Goal: Task Accomplishment & Management: Manage account settings

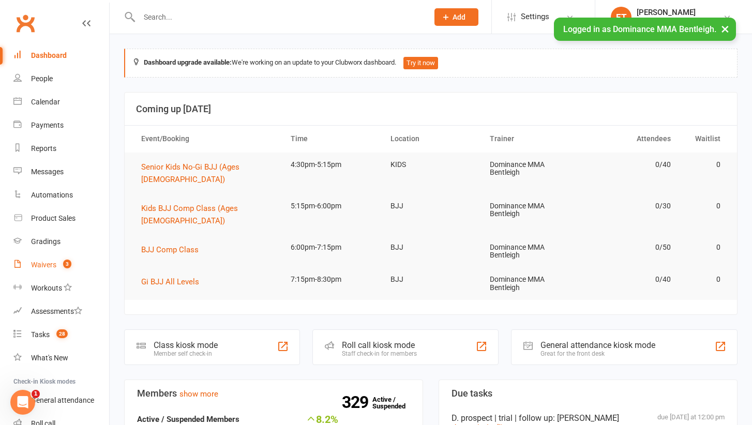
click at [63, 257] on link "Waivers 3" at bounding box center [61, 264] width 96 height 23
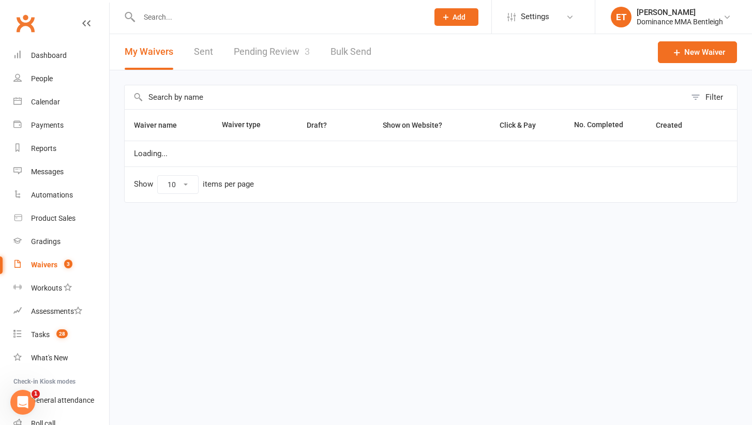
click at [268, 50] on link "Pending Review 3" at bounding box center [272, 52] width 76 height 36
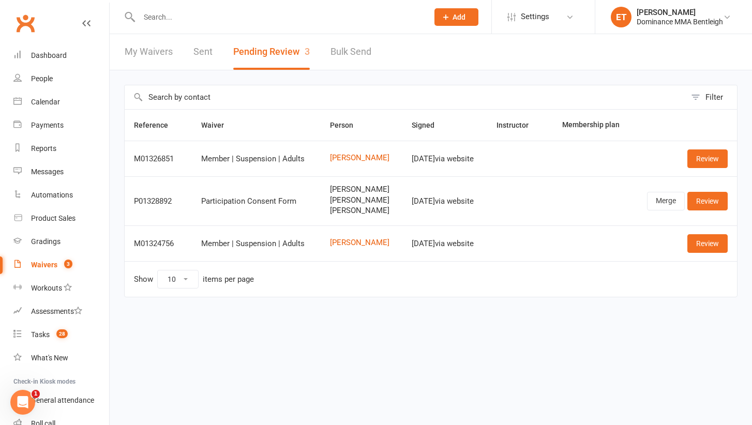
click at [50, 267] on div "Waivers" at bounding box center [44, 265] width 26 height 8
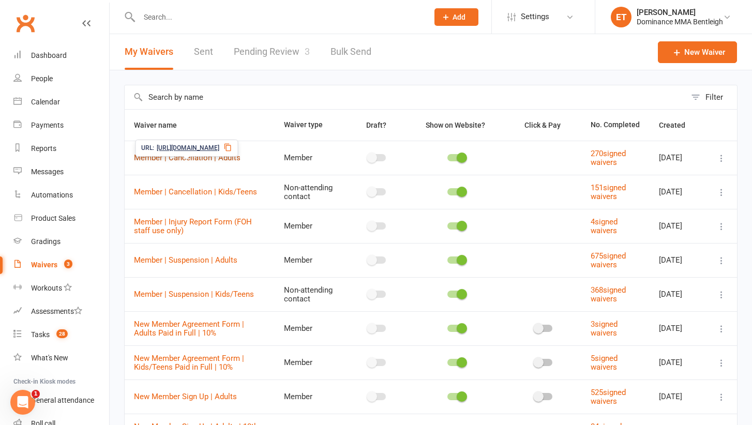
click at [194, 162] on link "Member | Cancellation | Adults" at bounding box center [187, 157] width 106 height 9
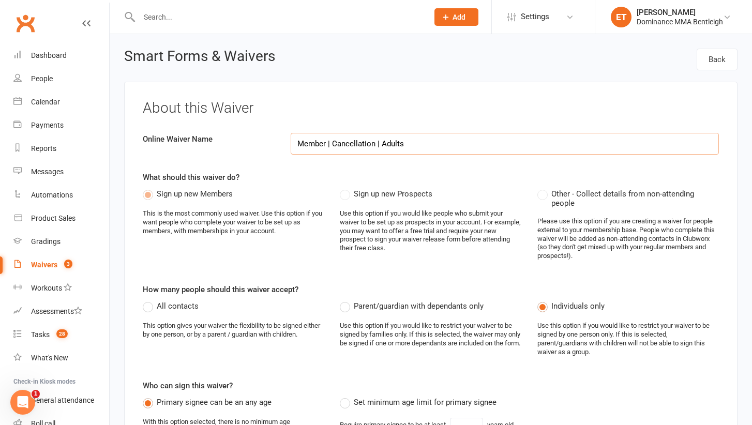
type input "This form is for currently enrolled students of Dominance MMA Bentleigh who are…"
click at [44, 266] on div "Waivers" at bounding box center [44, 265] width 26 height 8
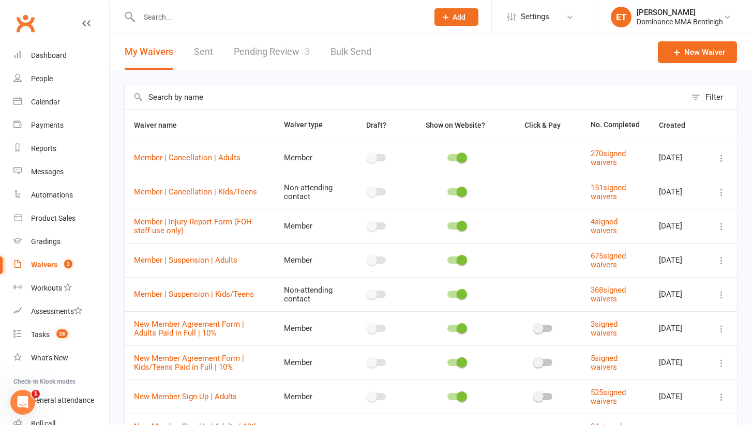
click at [252, 92] on input "text" at bounding box center [405, 97] width 561 height 24
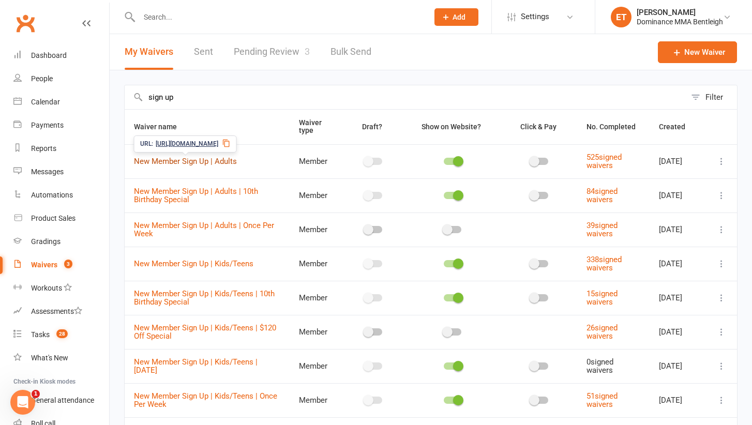
type input "sign up"
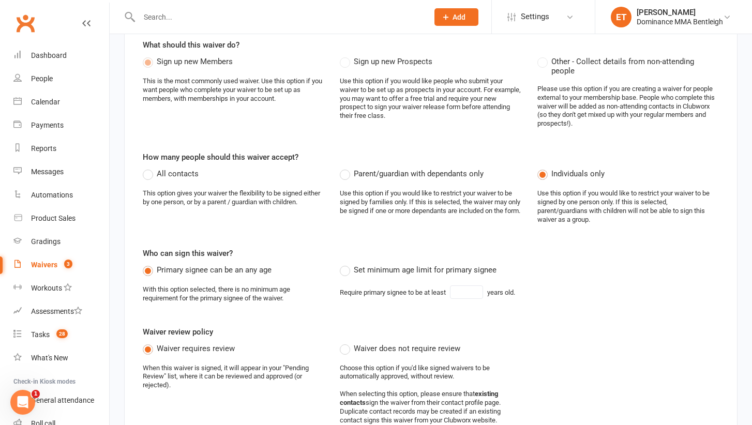
scroll to position [135, 0]
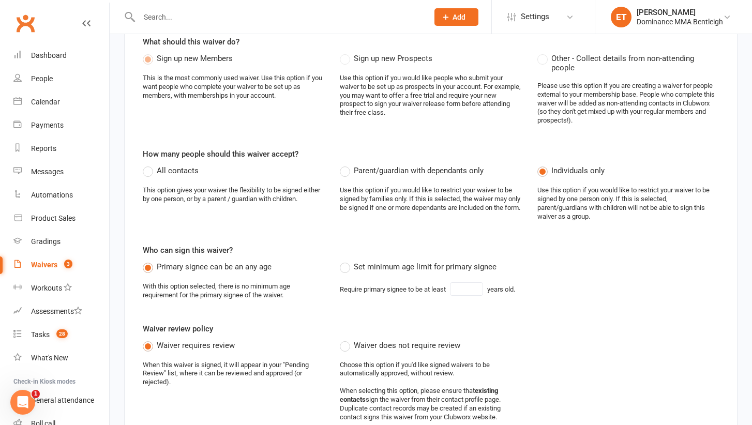
click at [348, 261] on label "Set minimum age limit for primary signee" at bounding box center [418, 267] width 157 height 12
click at [346, 261] on input "Set minimum age limit for primary signee" at bounding box center [343, 261] width 7 height 0
type input "18"
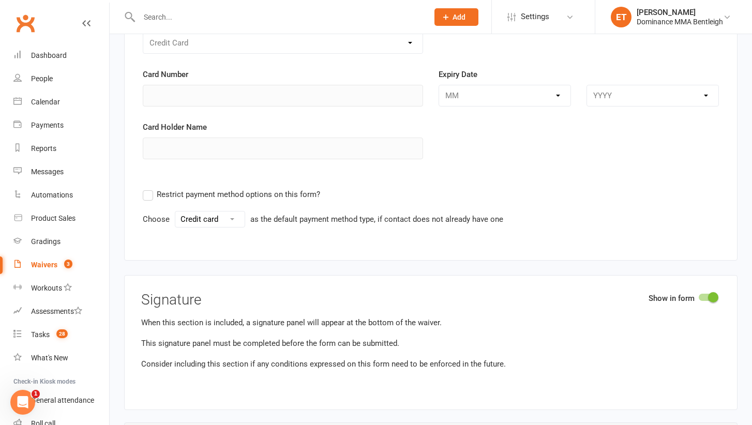
scroll to position [2416, 0]
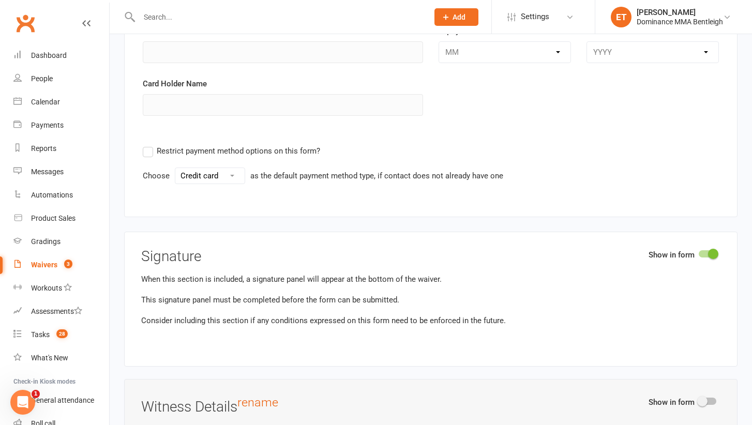
select select "bank_account"
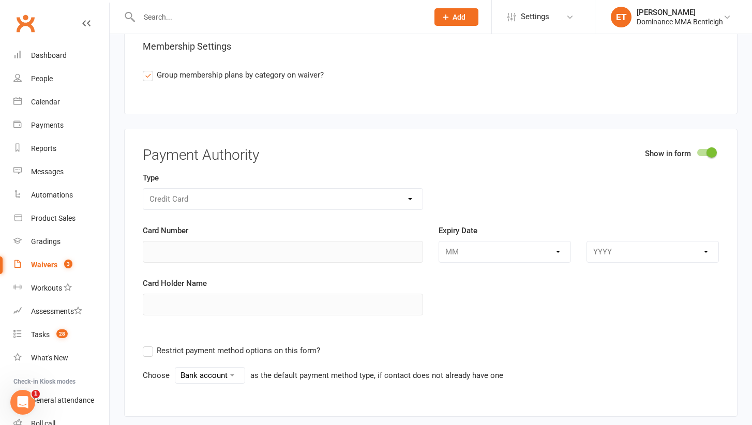
scroll to position [2218, 0]
